Goal: Information Seeking & Learning: Learn about a topic

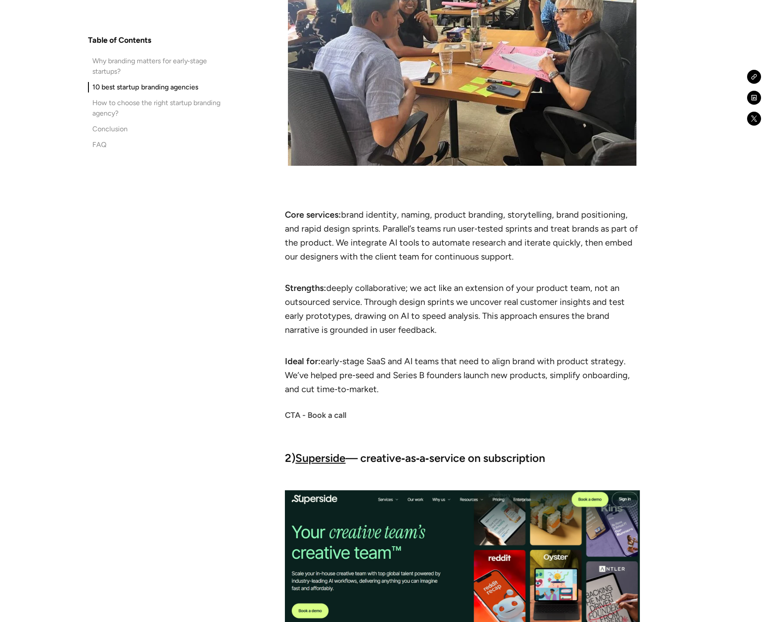
scroll to position [1476, 0]
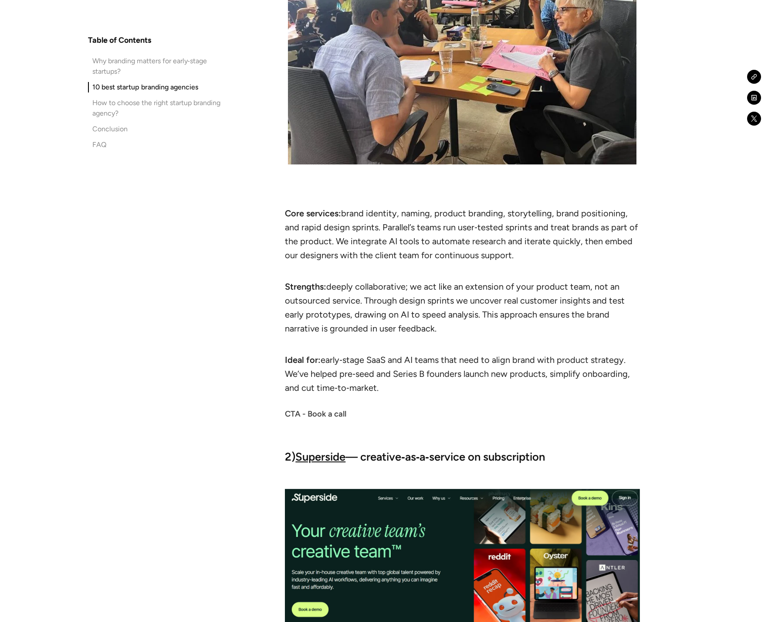
click at [296, 413] on strong "CTA - Book a call" at bounding box center [315, 414] width 61 height 10
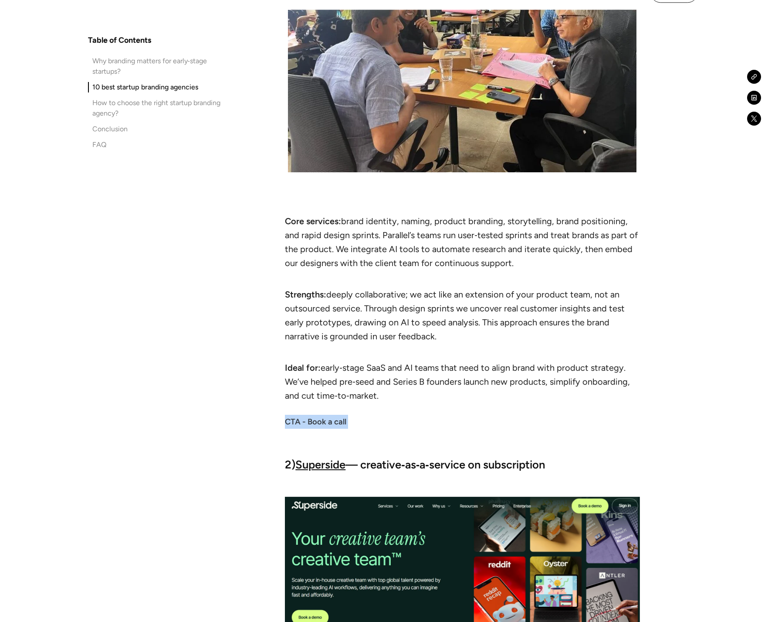
scroll to position [1466, 0]
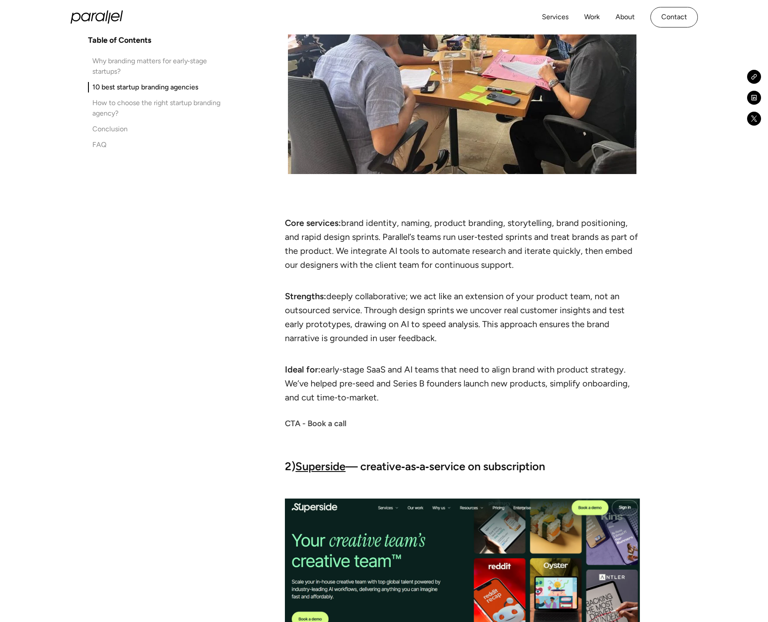
click at [374, 263] on li "Core services: brand identity, naming, product branding, storytelling, brand po…" at bounding box center [462, 251] width 355 height 70
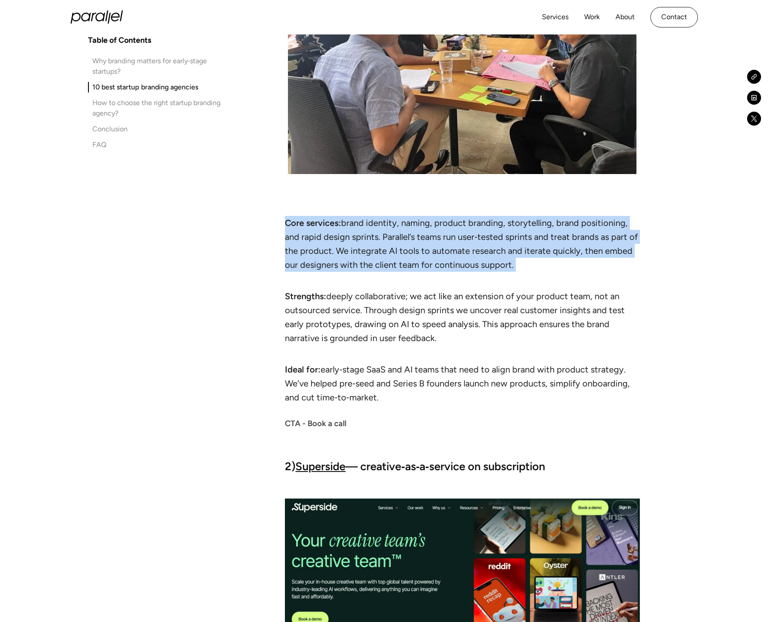
click at [374, 263] on li "Core services: brand identity, naming, product branding, storytelling, brand po…" at bounding box center [462, 251] width 355 height 70
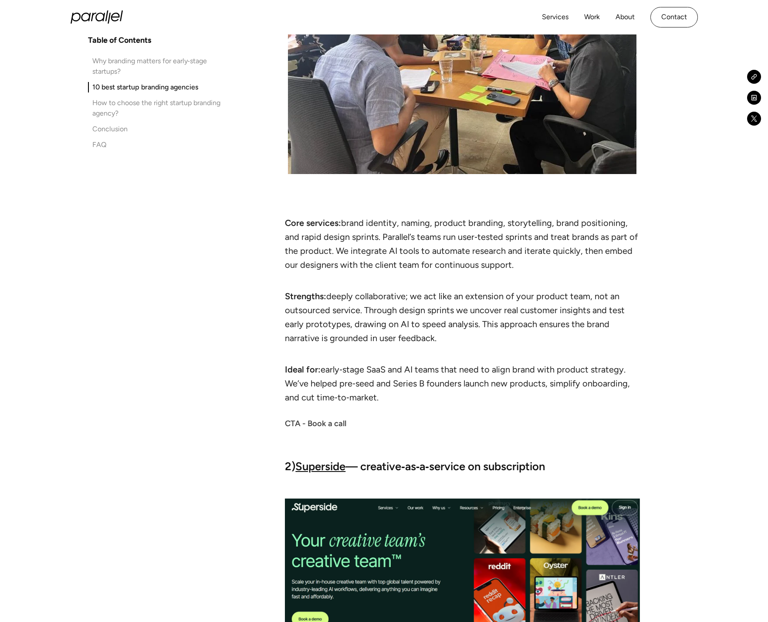
click at [355, 315] on li "Strengths: deeply collaborative; we act like an extension of your product team,…" at bounding box center [462, 324] width 355 height 70
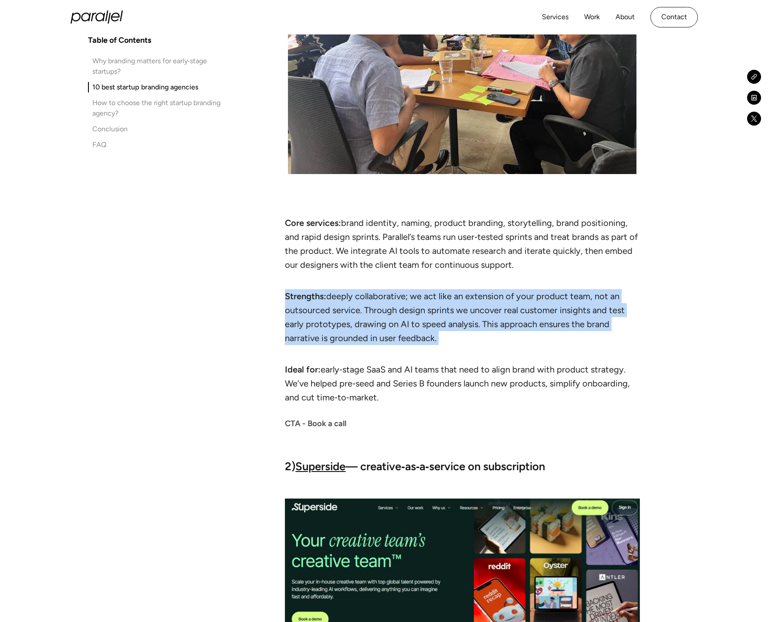
click at [355, 315] on li "Strengths: deeply collaborative; we act like an extension of your product team,…" at bounding box center [462, 324] width 355 height 70
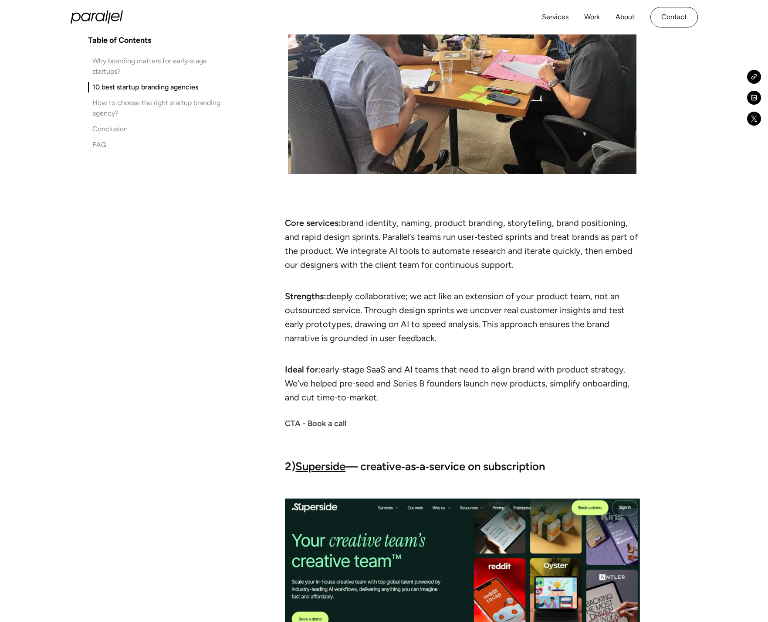
click at [342, 371] on li "Ideal for: early‑stage SaaS and AI teams that need to align brand with product …" at bounding box center [462, 383] width 355 height 42
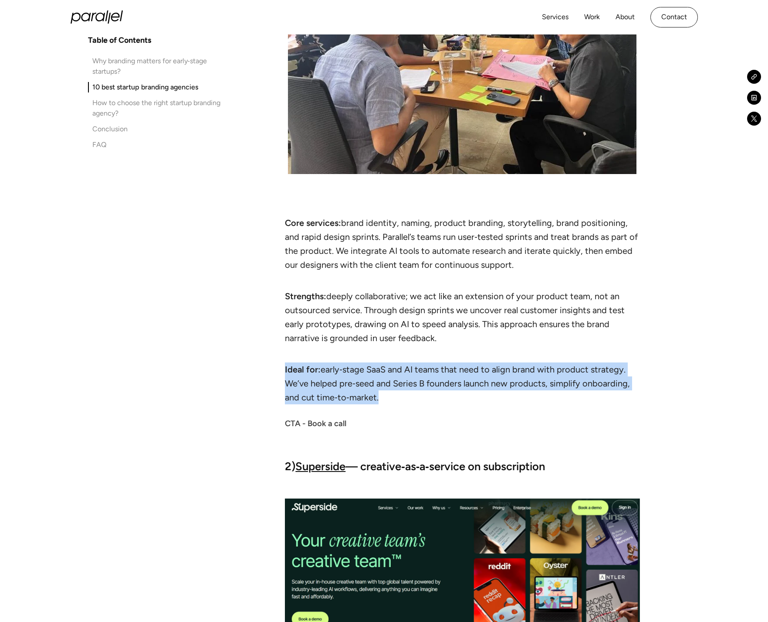
click at [342, 371] on li "Ideal for: early‑stage SaaS and AI teams that need to align brand with product …" at bounding box center [462, 383] width 355 height 42
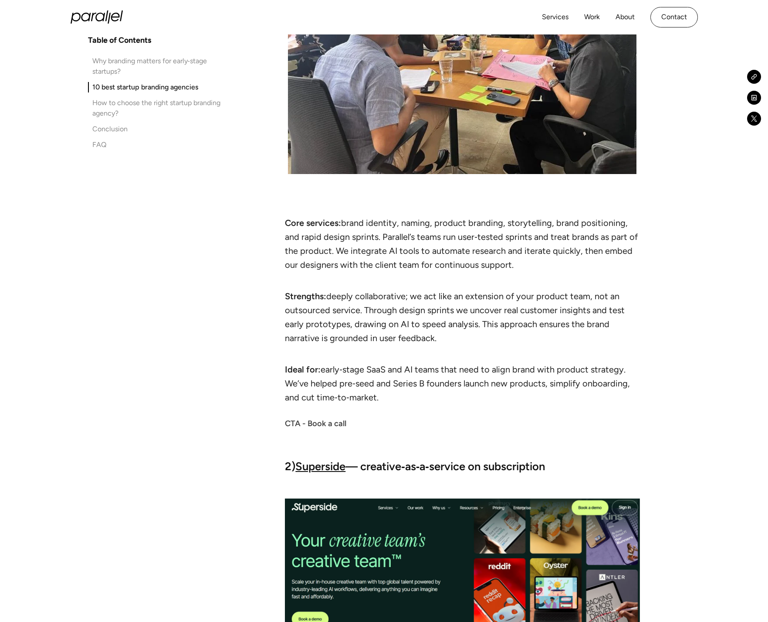
drag, startPoint x: 340, startPoint y: 384, endPoint x: 401, endPoint y: 398, distance: 62.4
click at [401, 398] on li "Ideal for: early‑stage SaaS and AI teams that need to align brand with product …" at bounding box center [462, 383] width 355 height 42
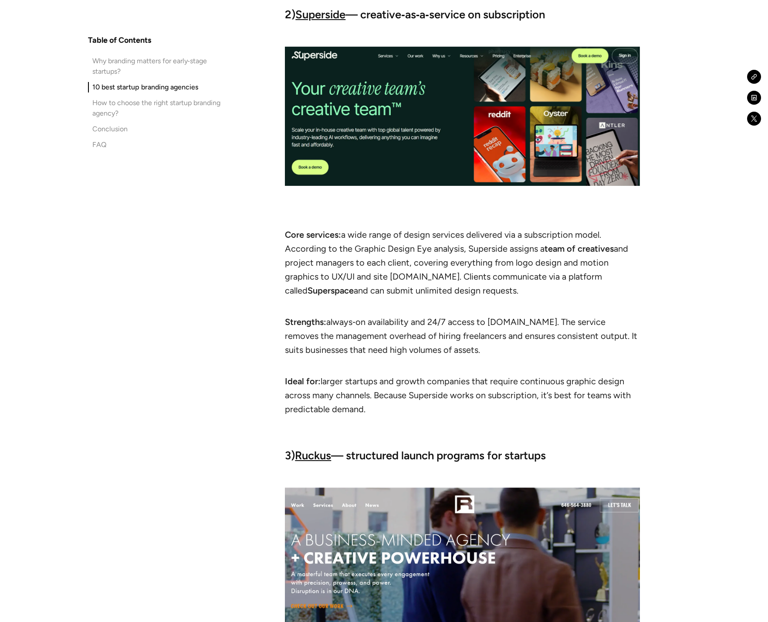
scroll to position [1919, 0]
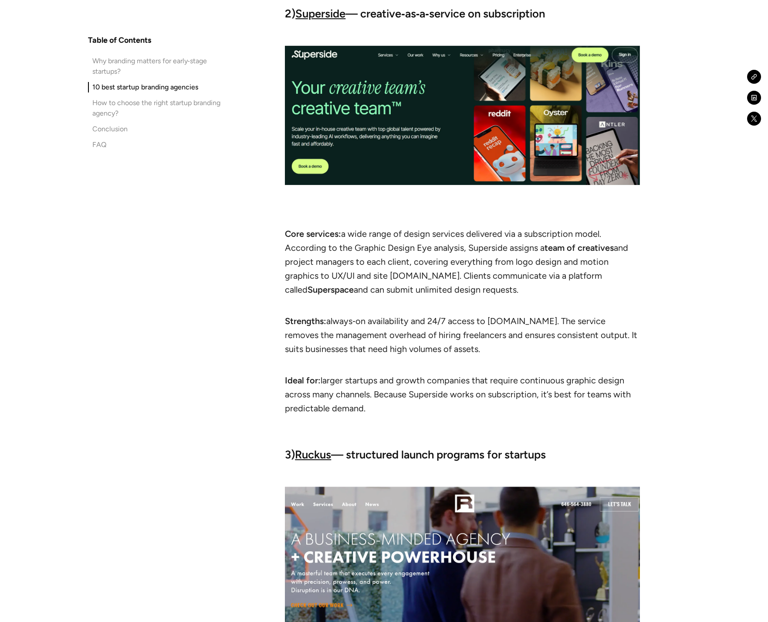
click at [383, 384] on li "Ideal for: larger startups and growth companies that require continuous graphic…" at bounding box center [462, 401] width 355 height 56
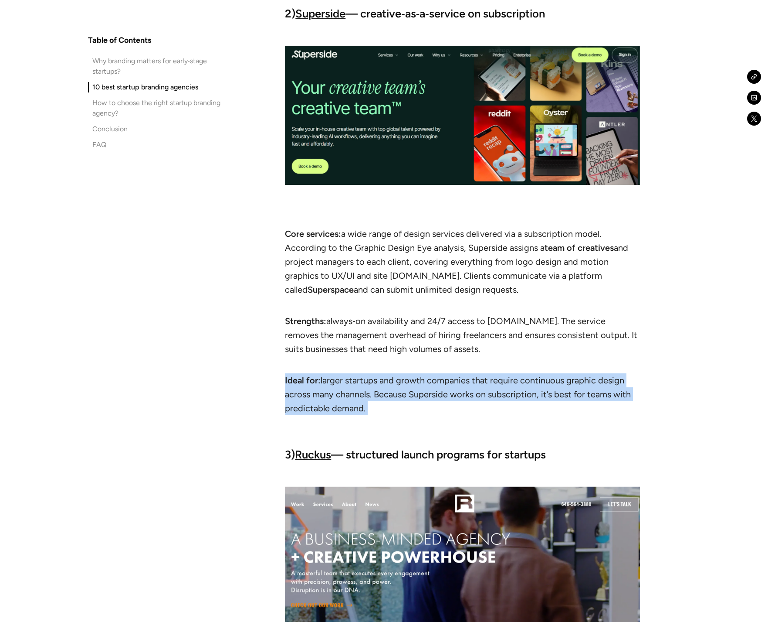
click at [383, 384] on li "Ideal for: larger startups and growth companies that require continuous graphic…" at bounding box center [462, 401] width 355 height 56
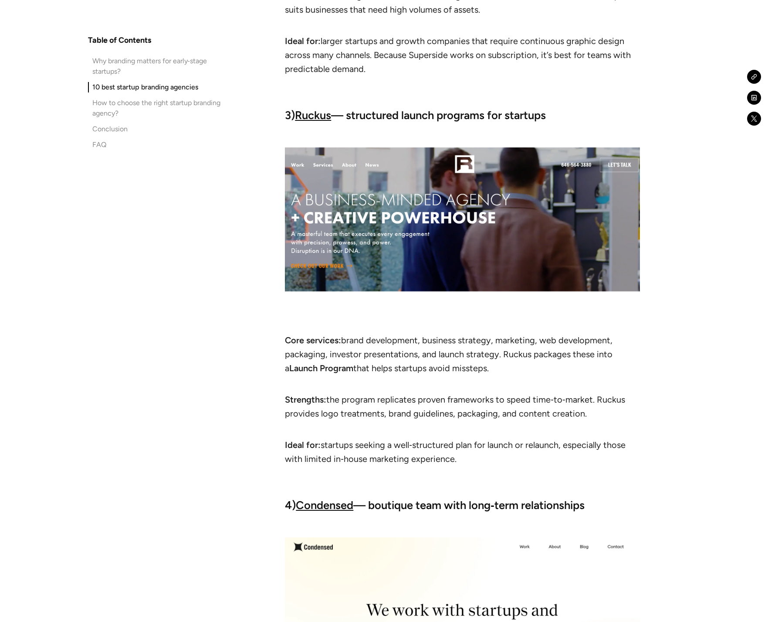
scroll to position [2277, 0]
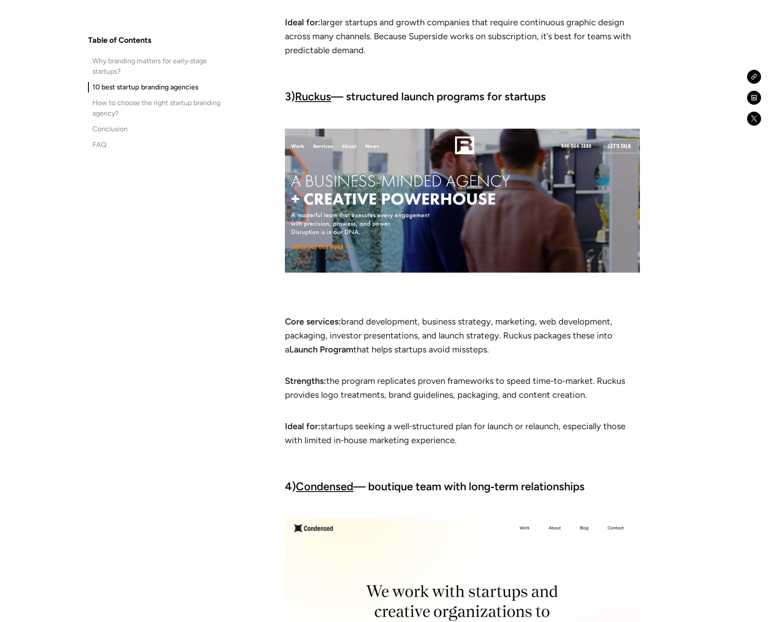
click at [337, 423] on li "Ideal for: startups seeking a well‑structured plan for launch or relaunch, espe…" at bounding box center [462, 440] width 355 height 42
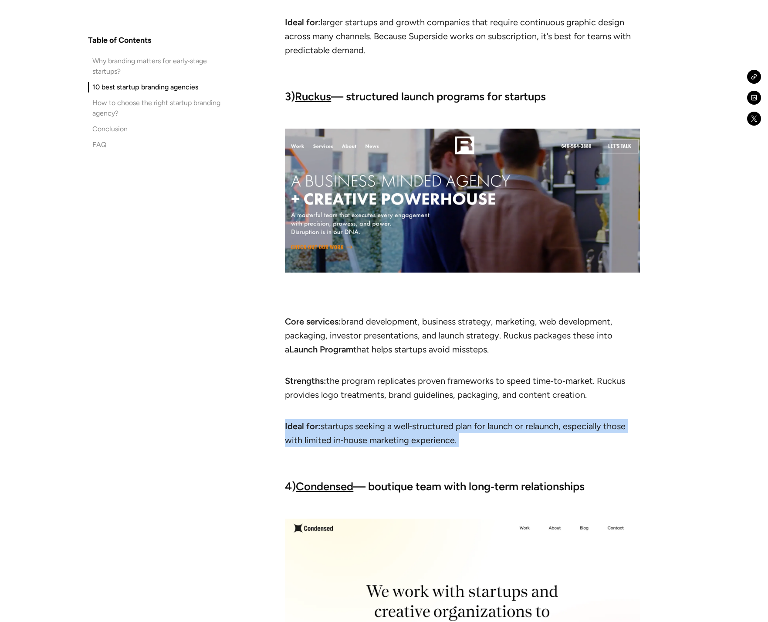
click at [337, 423] on li "Ideal for: startups seeking a well‑structured plan for launch or relaunch, espe…" at bounding box center [462, 440] width 355 height 42
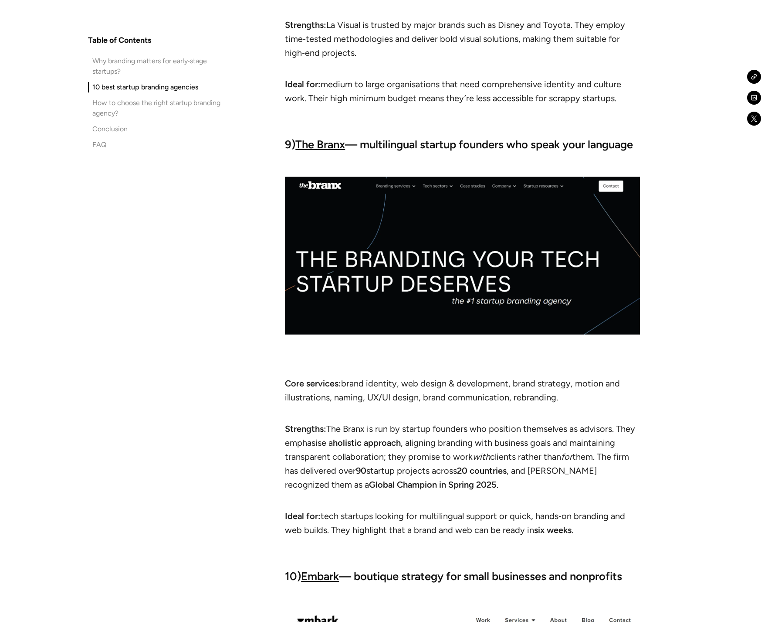
scroll to position [4738, 0]
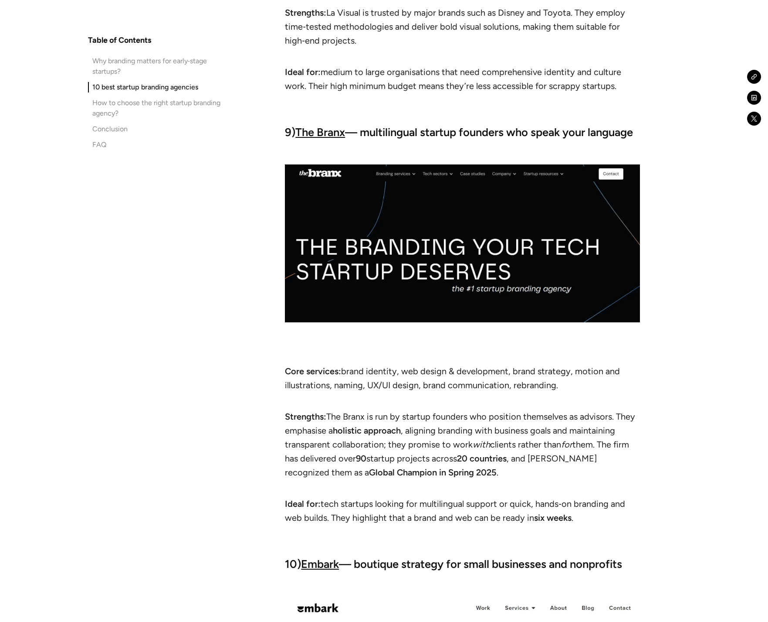
click at [345, 506] on li "Ideal for: tech startups looking for multilingual support or quick, hands‑on br…" at bounding box center [462, 517] width 355 height 42
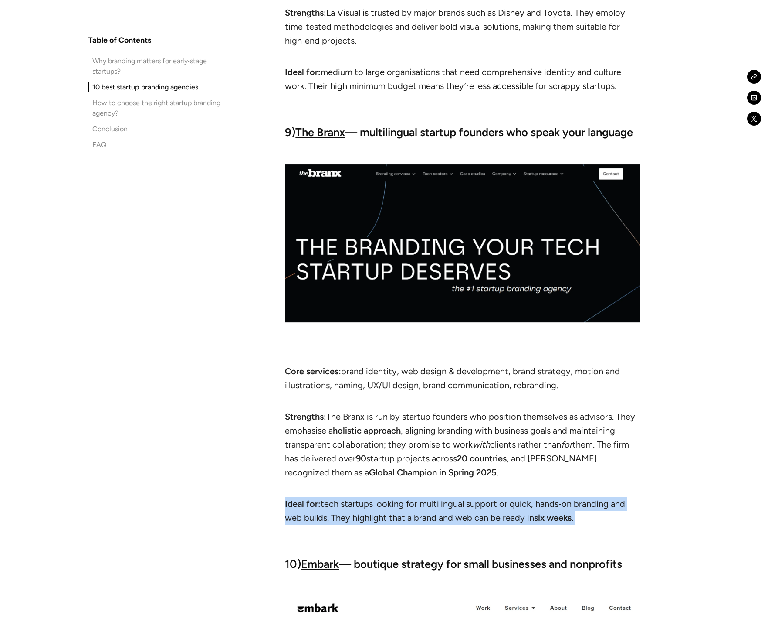
click at [345, 506] on li "Ideal for: tech startups looking for multilingual support or quick, hands‑on br…" at bounding box center [462, 517] width 355 height 42
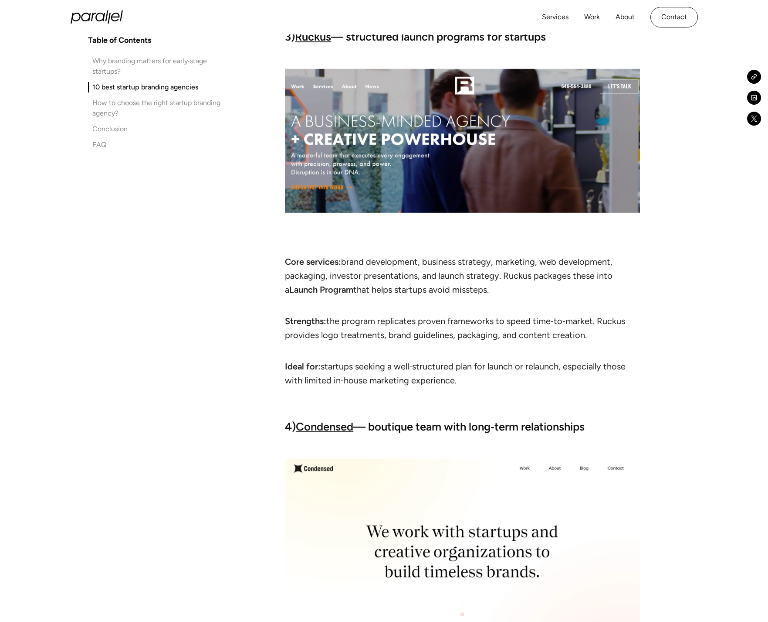
scroll to position [2204, 0]
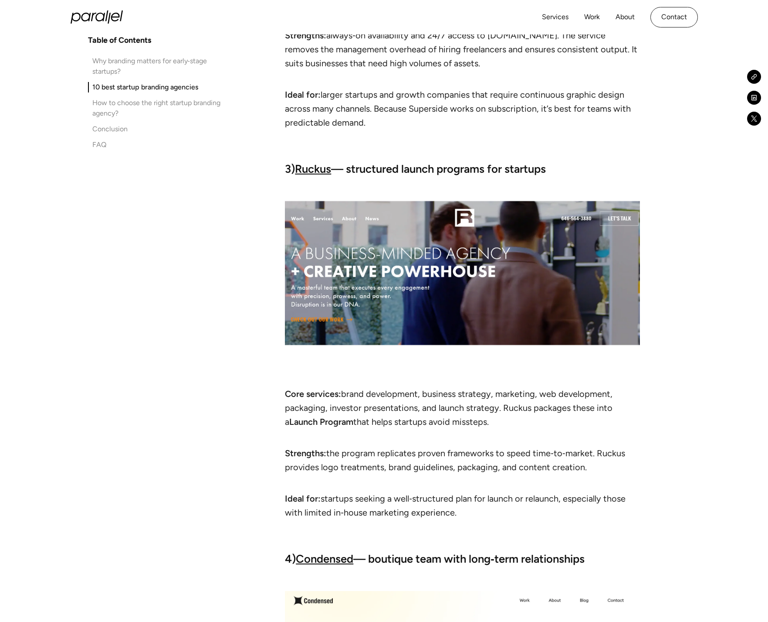
click at [354, 465] on li "Strengths: the program replicates proven frameworks to speed time‑to‑market. Ru…" at bounding box center [462, 467] width 355 height 42
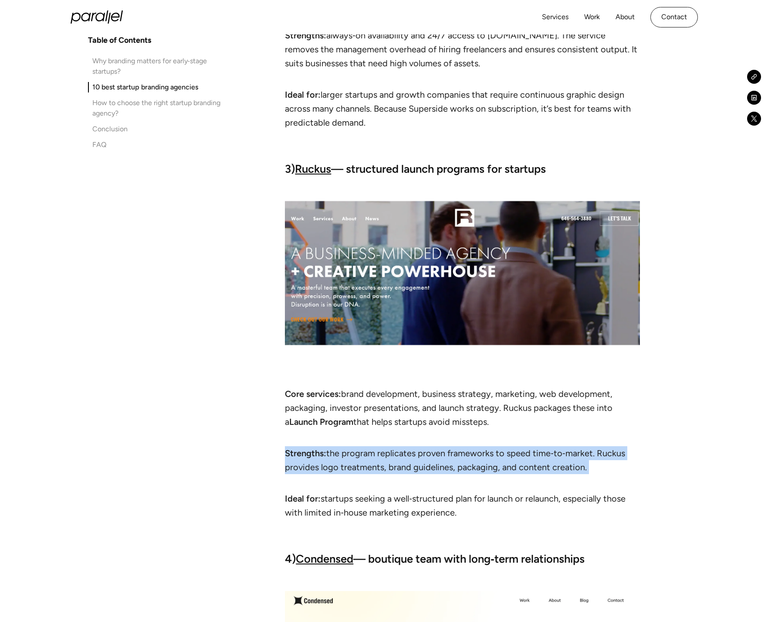
click at [354, 465] on li "Strengths: the program replicates proven frameworks to speed time‑to‑market. Ru…" at bounding box center [462, 467] width 355 height 42
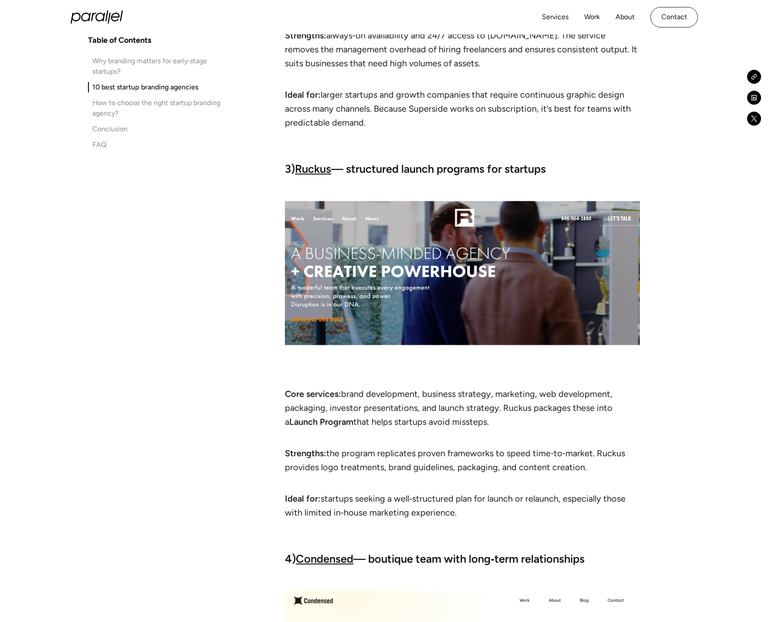
click at [344, 407] on li "Core services: brand development, business strategy, marketing, web development…" at bounding box center [462, 415] width 355 height 56
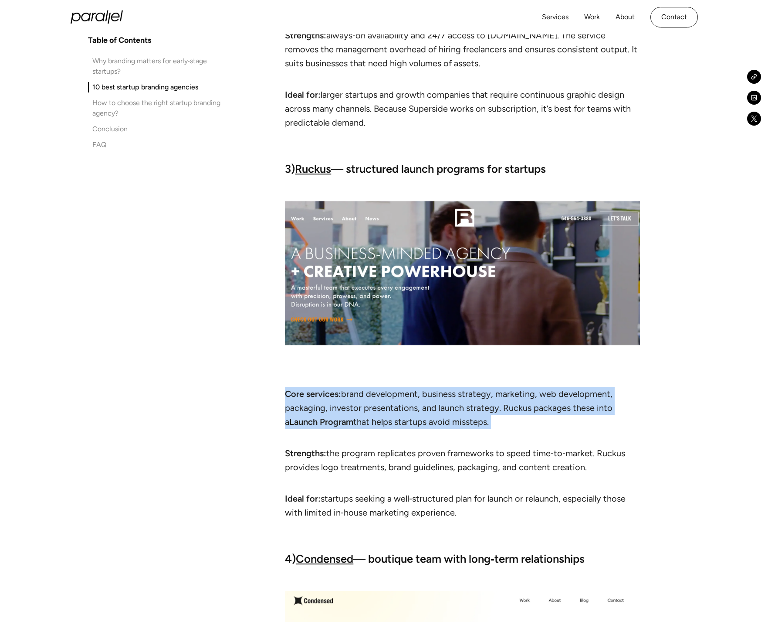
click at [344, 407] on li "Core services: brand development, business strategy, marketing, web development…" at bounding box center [462, 415] width 355 height 56
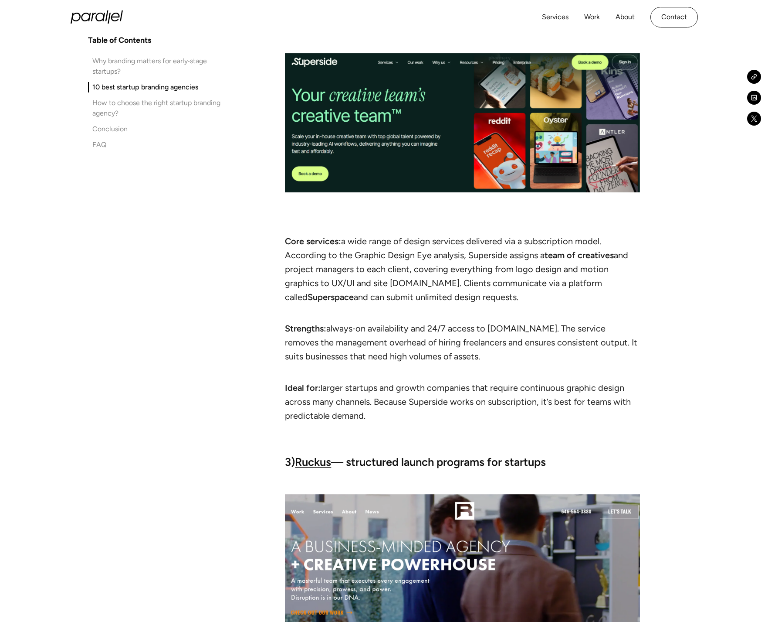
scroll to position [1884, 0]
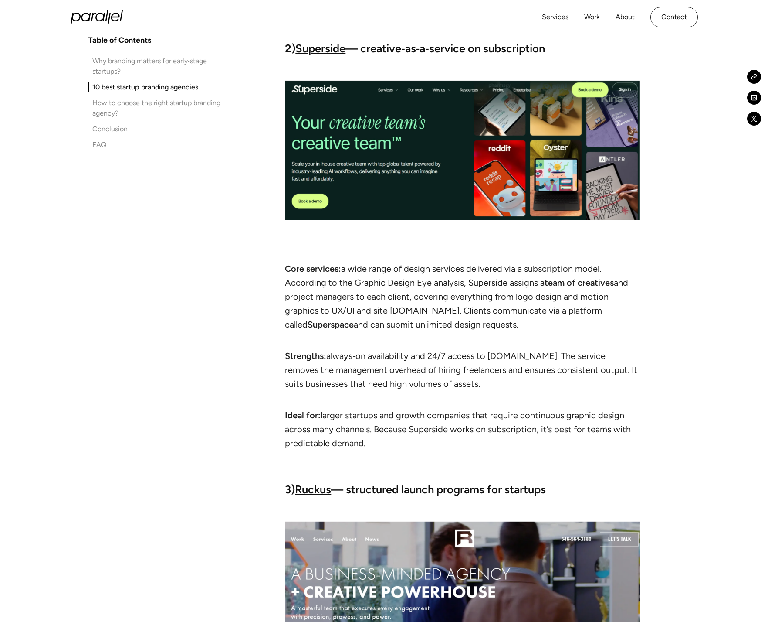
click at [344, 372] on li "Strengths: always‑on availability and 24/7 access to designersgraphicdesigneye.…" at bounding box center [462, 377] width 355 height 56
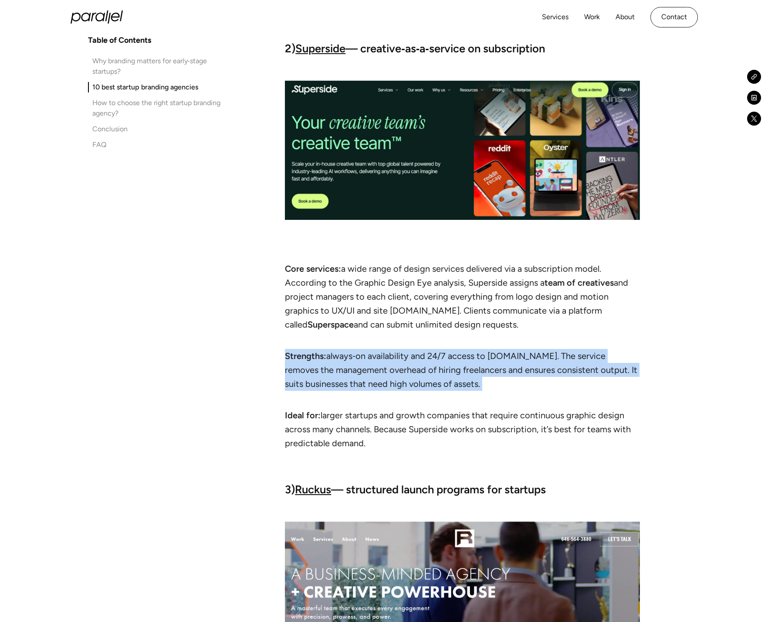
click at [344, 372] on li "Strengths: always‑on availability and 24/7 access to designersgraphicdesigneye.…" at bounding box center [462, 377] width 355 height 56
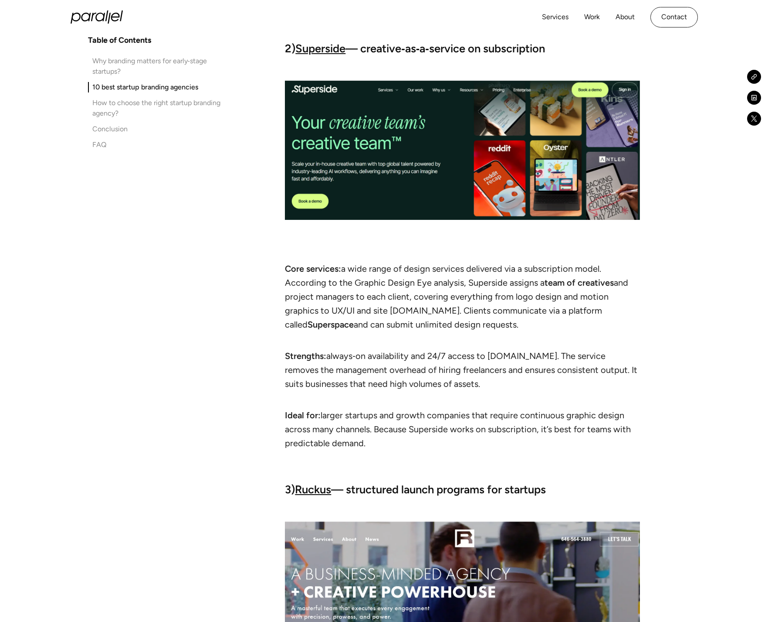
click at [344, 421] on li "Ideal for: larger startups and growth companies that require continuous graphic…" at bounding box center [462, 436] width 355 height 56
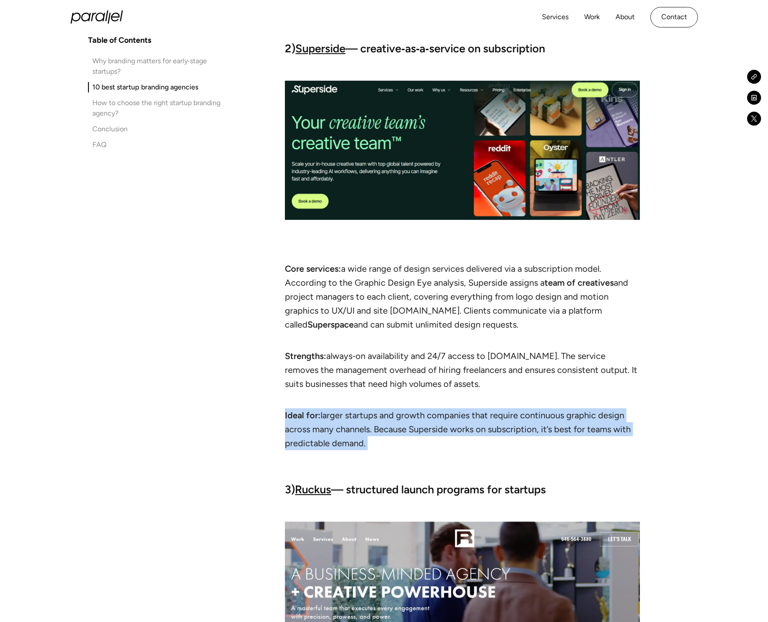
click at [344, 421] on li "Ideal for: larger startups and growth companies that require continuous graphic…" at bounding box center [462, 436] width 355 height 56
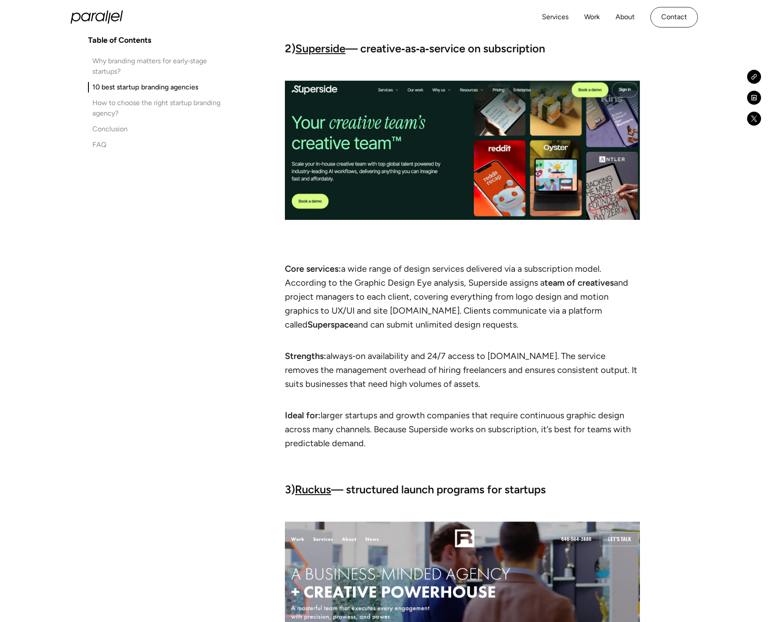
click at [311, 45] on strong "Superside" at bounding box center [321, 48] width 50 height 13
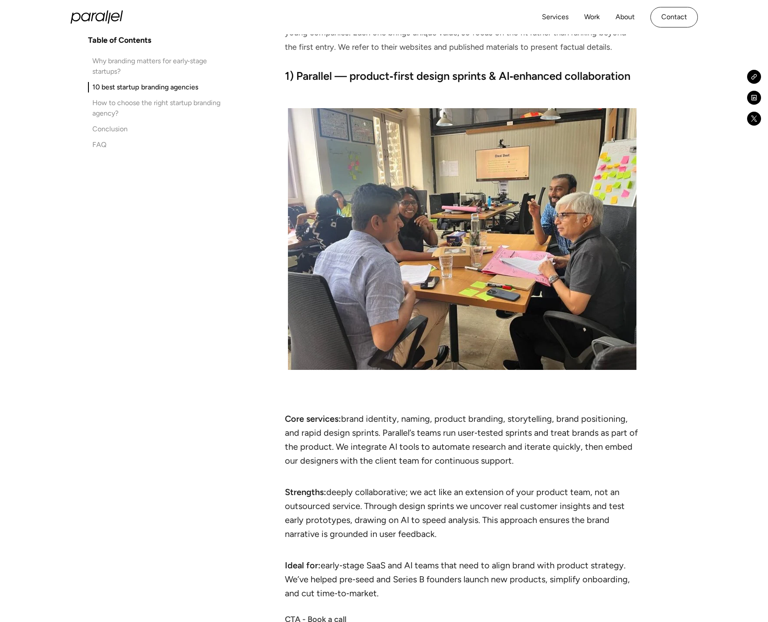
scroll to position [1259, 0]
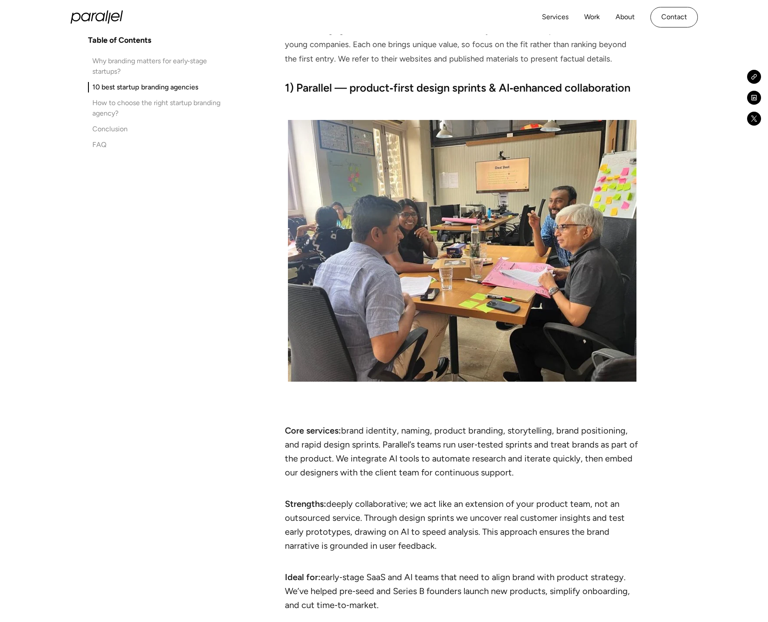
click at [306, 85] on strong "1) Parallel — product‑first design sprints & AI‑enhanced collaboration" at bounding box center [458, 87] width 346 height 13
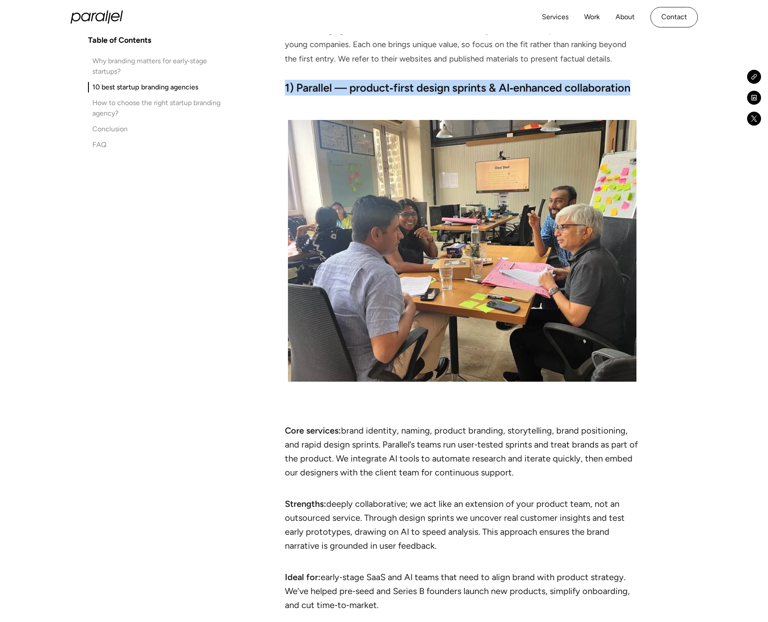
click at [306, 85] on strong "1) Parallel — product‑first design sprints & AI‑enhanced collaboration" at bounding box center [458, 87] width 346 height 13
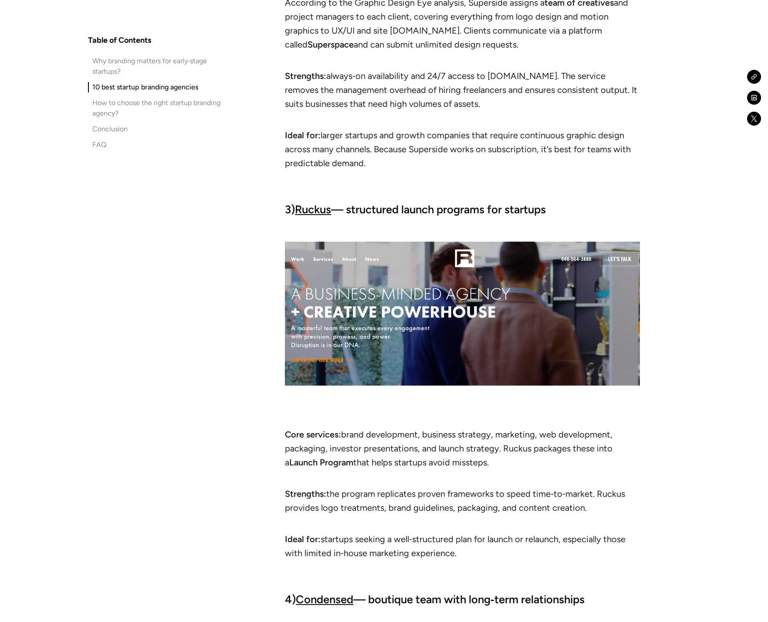
scroll to position [2168, 0]
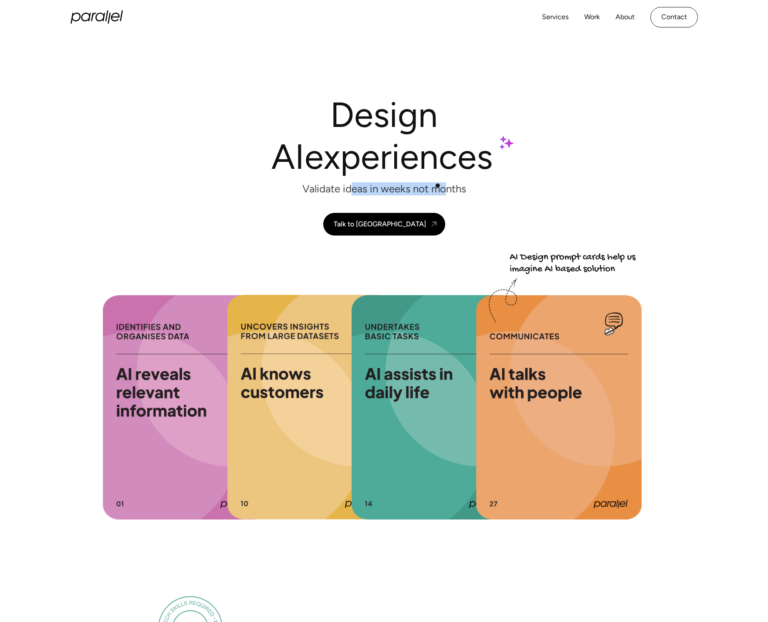
drag, startPoint x: 351, startPoint y: 191, endPoint x: 447, endPoint y: 185, distance: 95.6
click at [447, 185] on p "Validate ideas in weeks not months" at bounding box center [384, 189] width 164 height 13
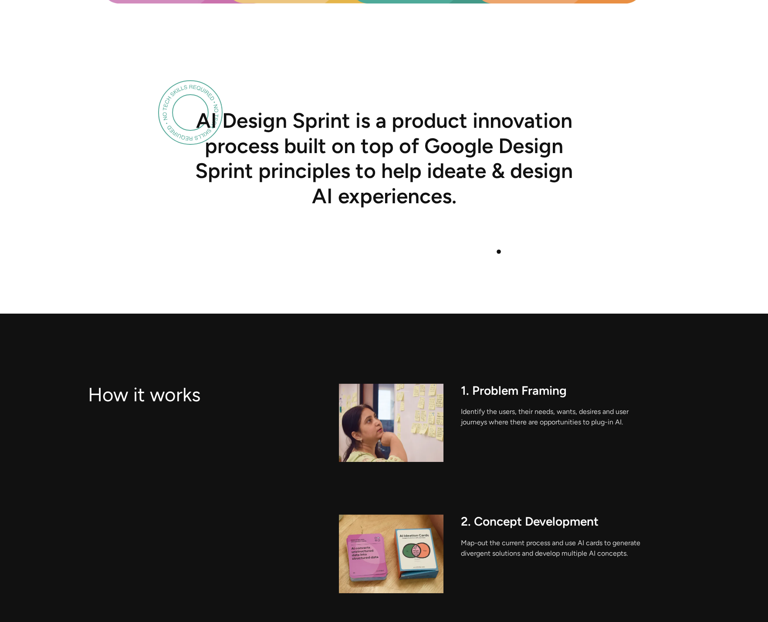
scroll to position [516, 0]
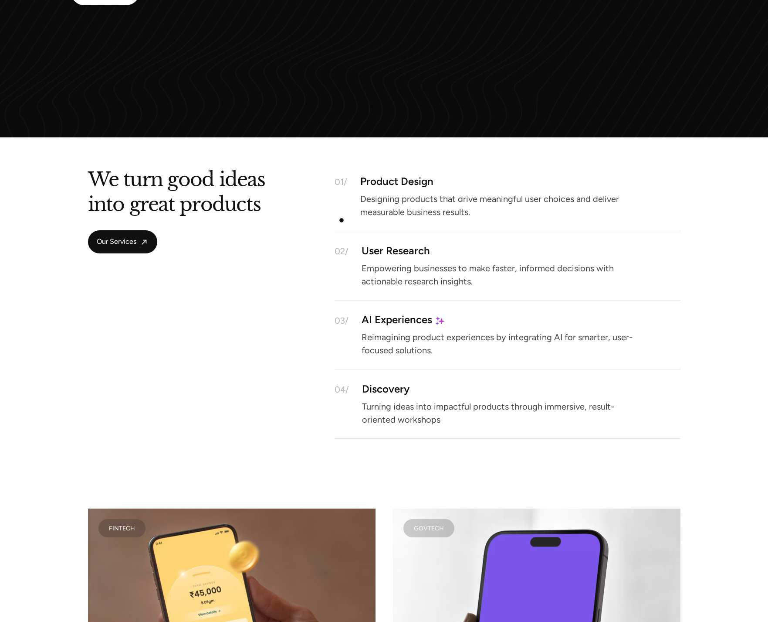
scroll to position [1075, 0]
click at [367, 197] on p "Designing products that drive meaningful user choices and deliver measurable bu…" at bounding box center [501, 204] width 283 height 19
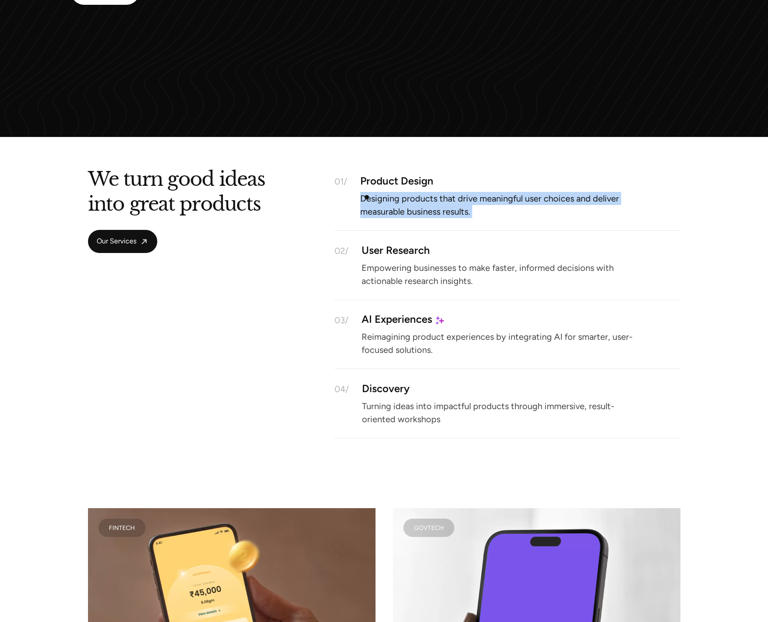
click at [367, 197] on p "Designing products that drive meaningful user choices and deliver measurable bu…" at bounding box center [501, 204] width 283 height 19
click at [366, 205] on p "Designing products that drive meaningful user choices and deliver measurable bu…" at bounding box center [501, 204] width 283 height 19
click at [340, 204] on div "01/ Product Design Designing products that drive meaningful user choices and de…" at bounding box center [508, 201] width 346 height 59
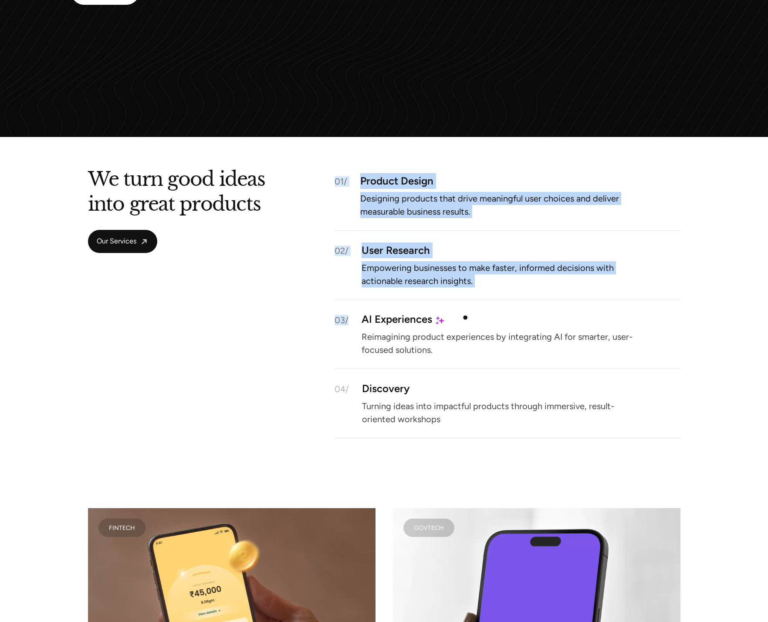
drag, startPoint x: 330, startPoint y: 177, endPoint x: 474, endPoint y: 328, distance: 208.7
click at [474, 328] on div "We turn good ideas into great products Our Services 01/ Product Design Designin…" at bounding box center [384, 305] width 593 height 266
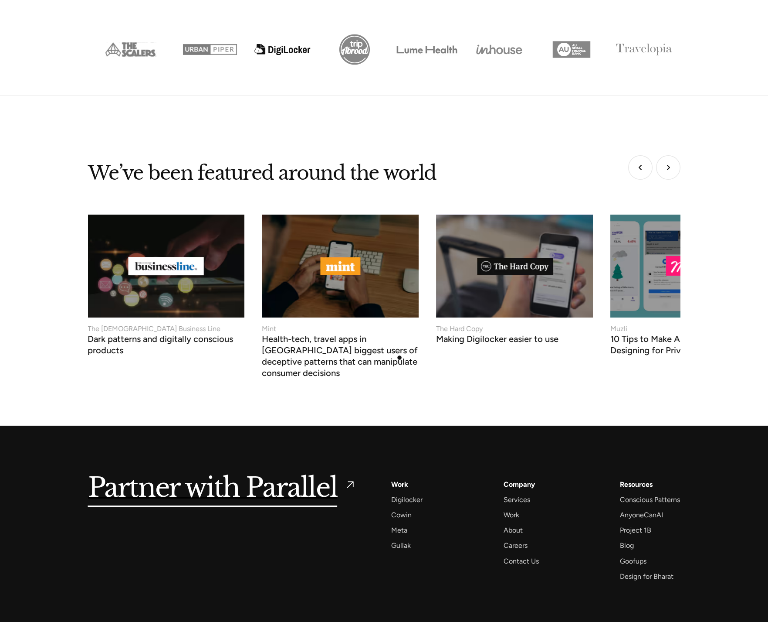
scroll to position [3487, 0]
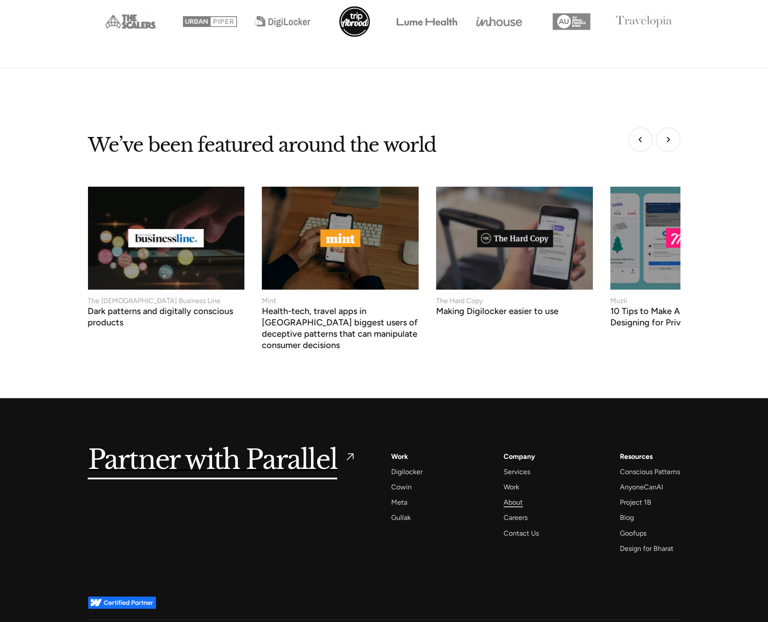
click at [510, 496] on div "About" at bounding box center [513, 502] width 19 height 12
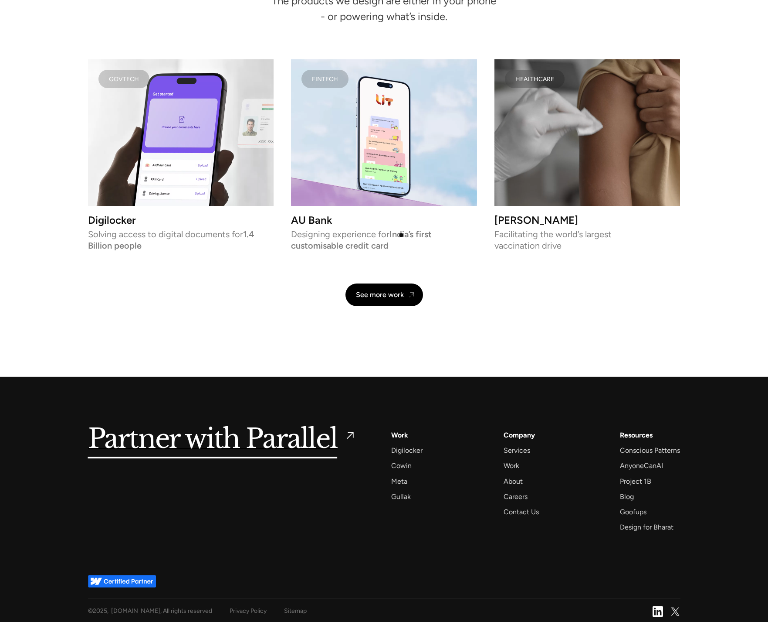
scroll to position [1933, 0]
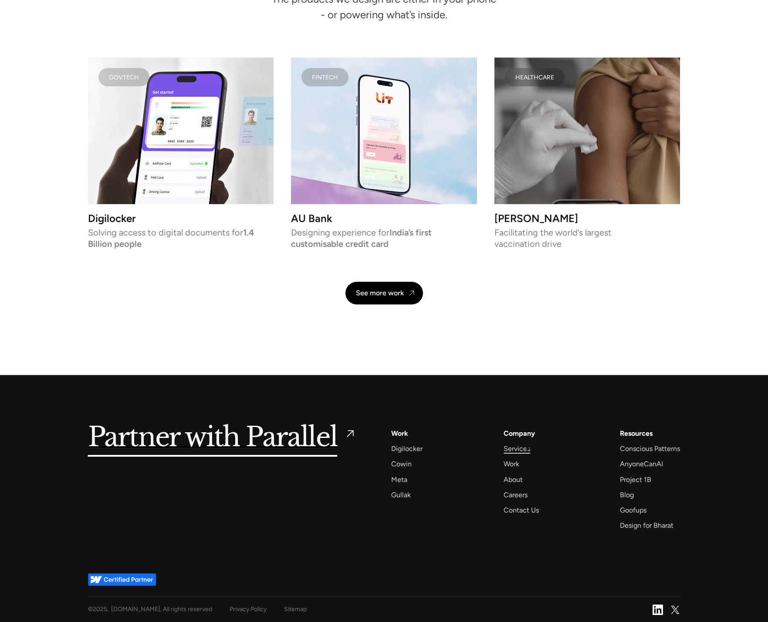
click at [528, 449] on div "Services" at bounding box center [517, 448] width 27 height 12
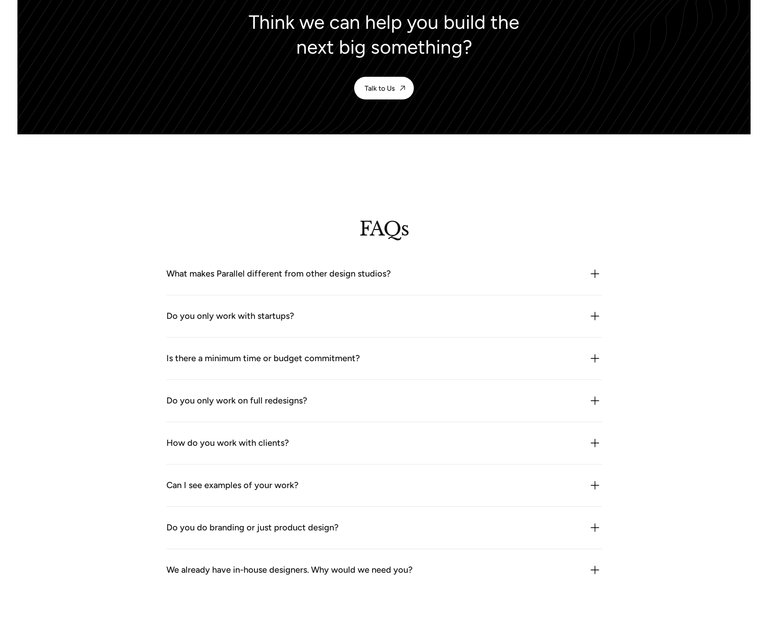
scroll to position [2316, 0]
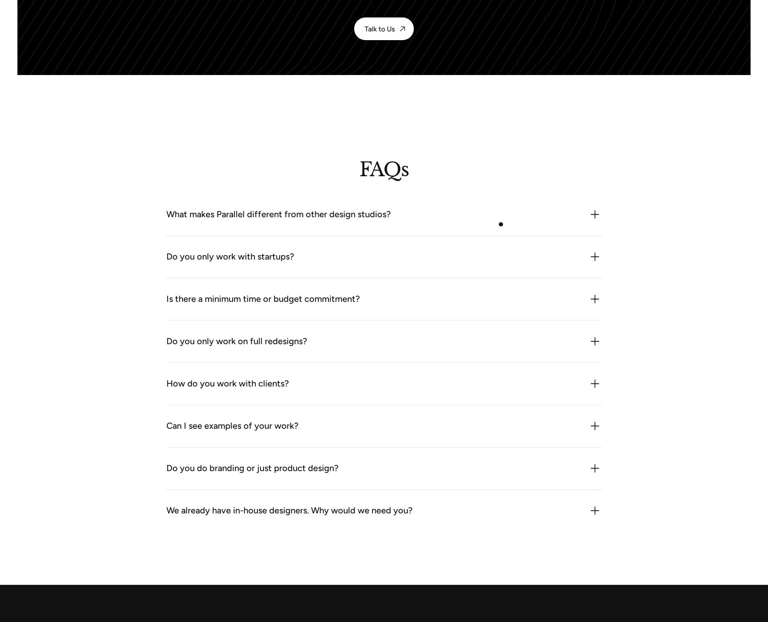
click at [501, 224] on div "What makes Parallel different from other design studios? We combine product thi…" at bounding box center [385, 215] width 436 height 42
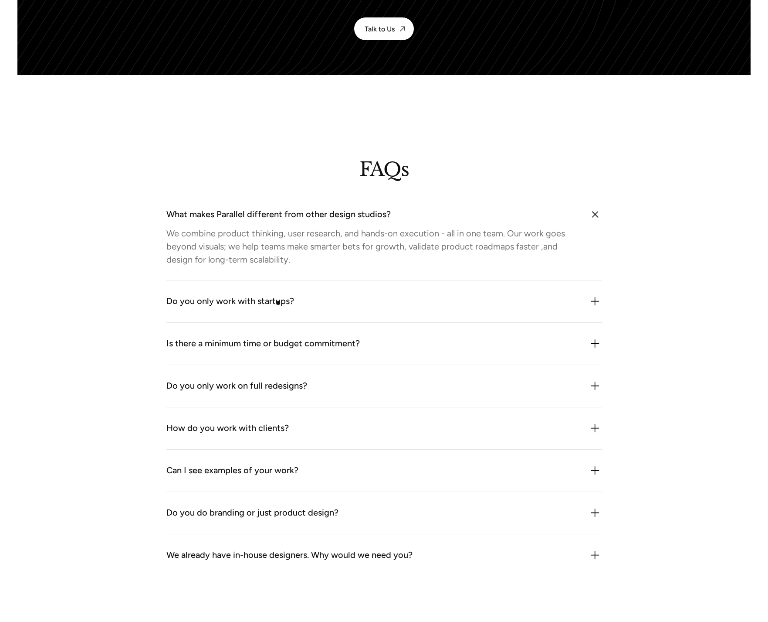
click at [278, 303] on div "Do you only work with startups?" at bounding box center [231, 301] width 128 height 14
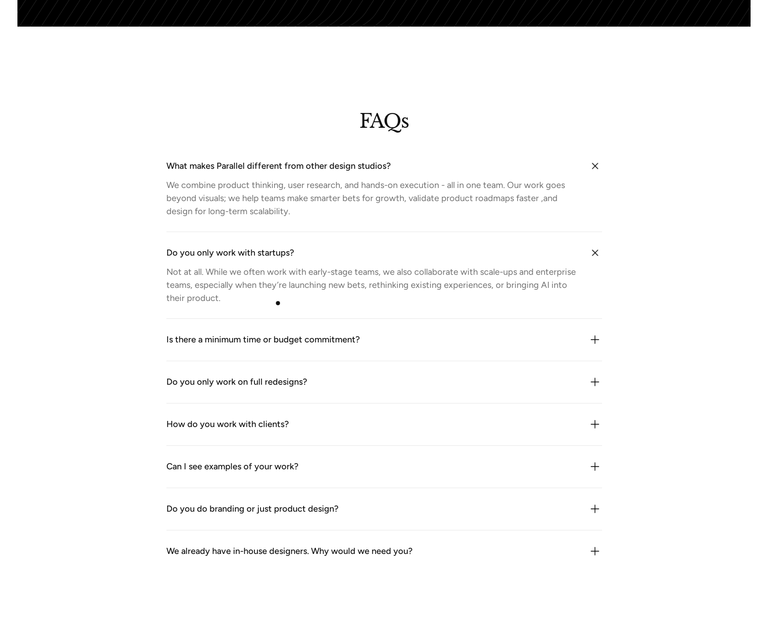
scroll to position [2402, 0]
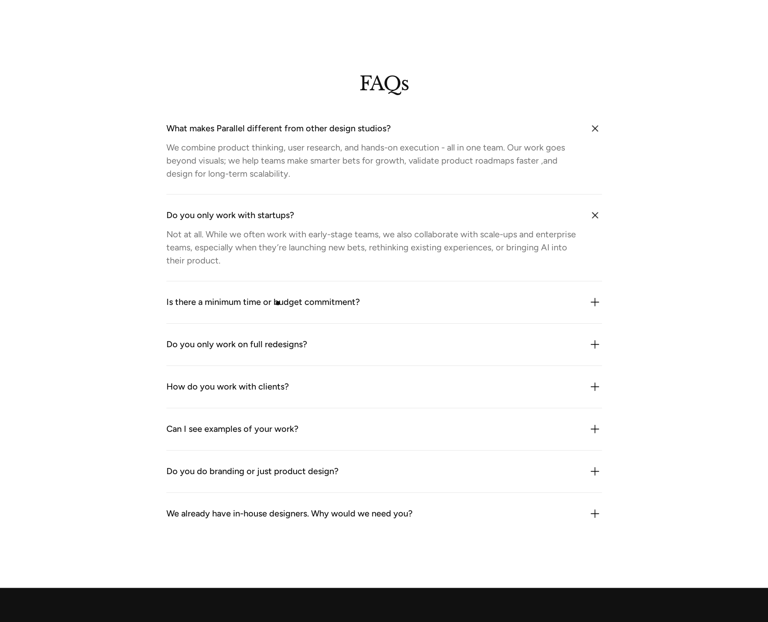
click at [278, 303] on div "Is there a minimum time or budget commitment?" at bounding box center [264, 302] width 194 height 14
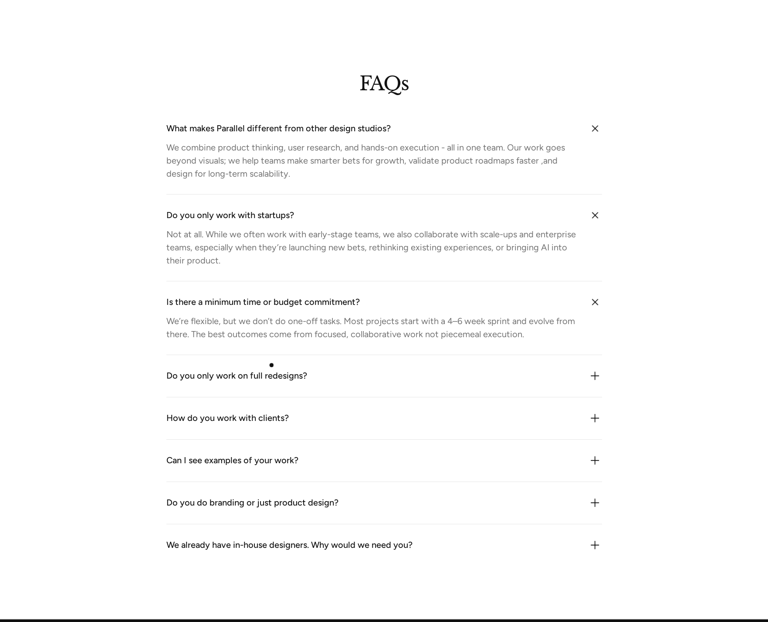
click at [262, 381] on div "Do you only work on full redesigns?" at bounding box center [237, 376] width 141 height 14
